Goal: Find specific page/section: Find specific page/section

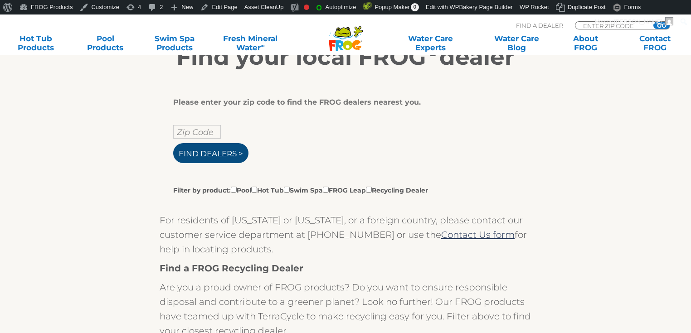
scroll to position [218, 0]
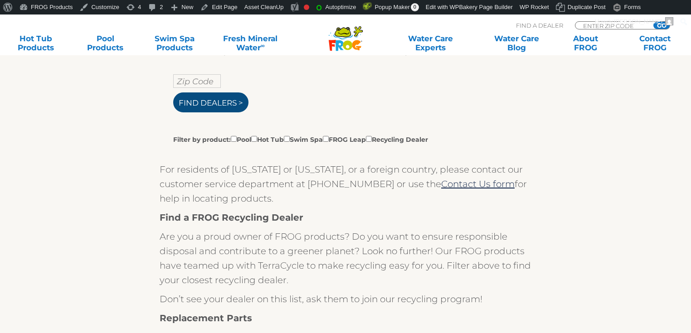
click at [244, 102] on input "Find Dealers >" at bounding box center [210, 103] width 75 height 20
type input "ENTER ZIP CODE"
click at [180, 85] on input "text" at bounding box center [197, 81] width 48 height 14
click at [180, 85] on input "55343" at bounding box center [197, 81] width 48 height 14
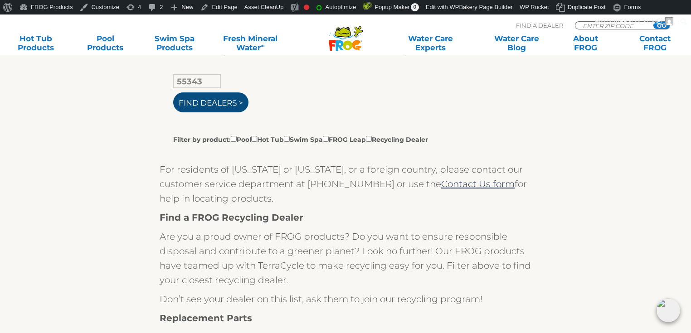
type input "55343"
click at [187, 102] on input "Find Dealers >" at bounding box center [210, 103] width 75 height 20
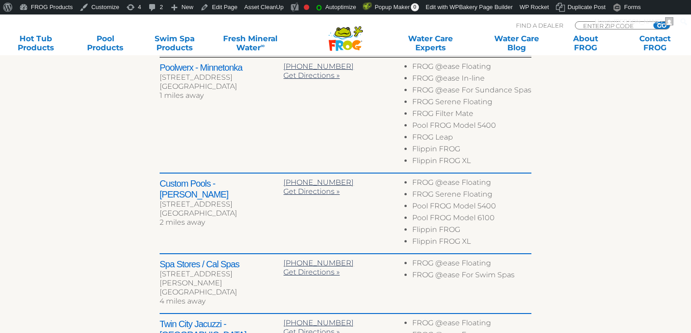
scroll to position [399, 0]
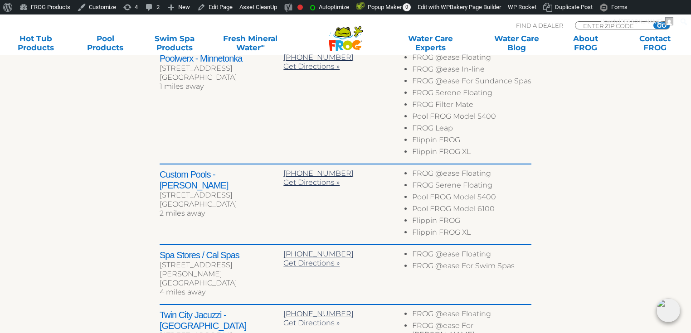
click at [68, 260] on div "← Move left → Move right ↑ Move up ↓ Move down + Zoom in - Zoom out Home Jump l…" at bounding box center [346, 187] width 558 height 697
